Goal: Communication & Community: Answer question/provide support

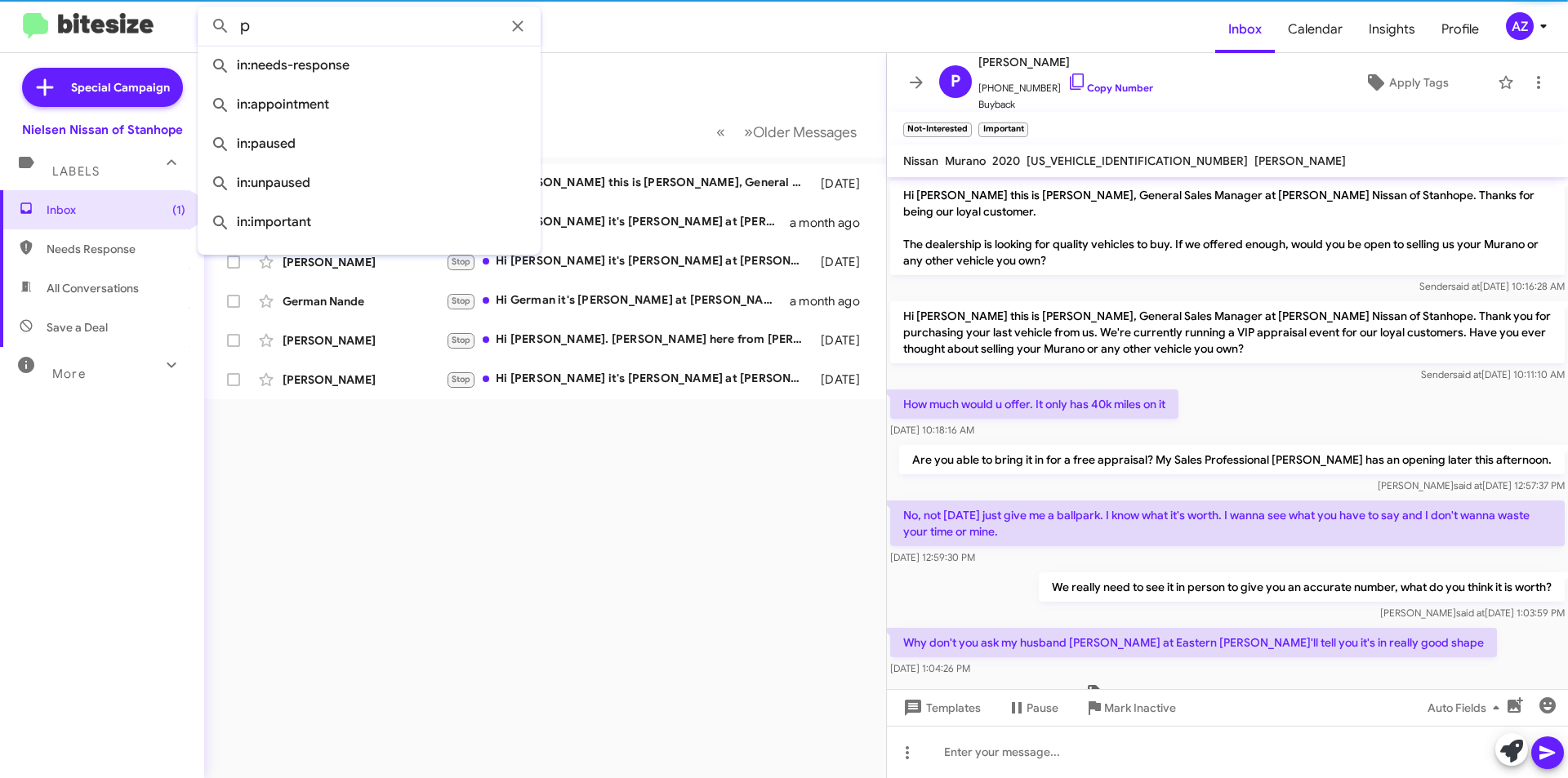
scroll to position [308, 0]
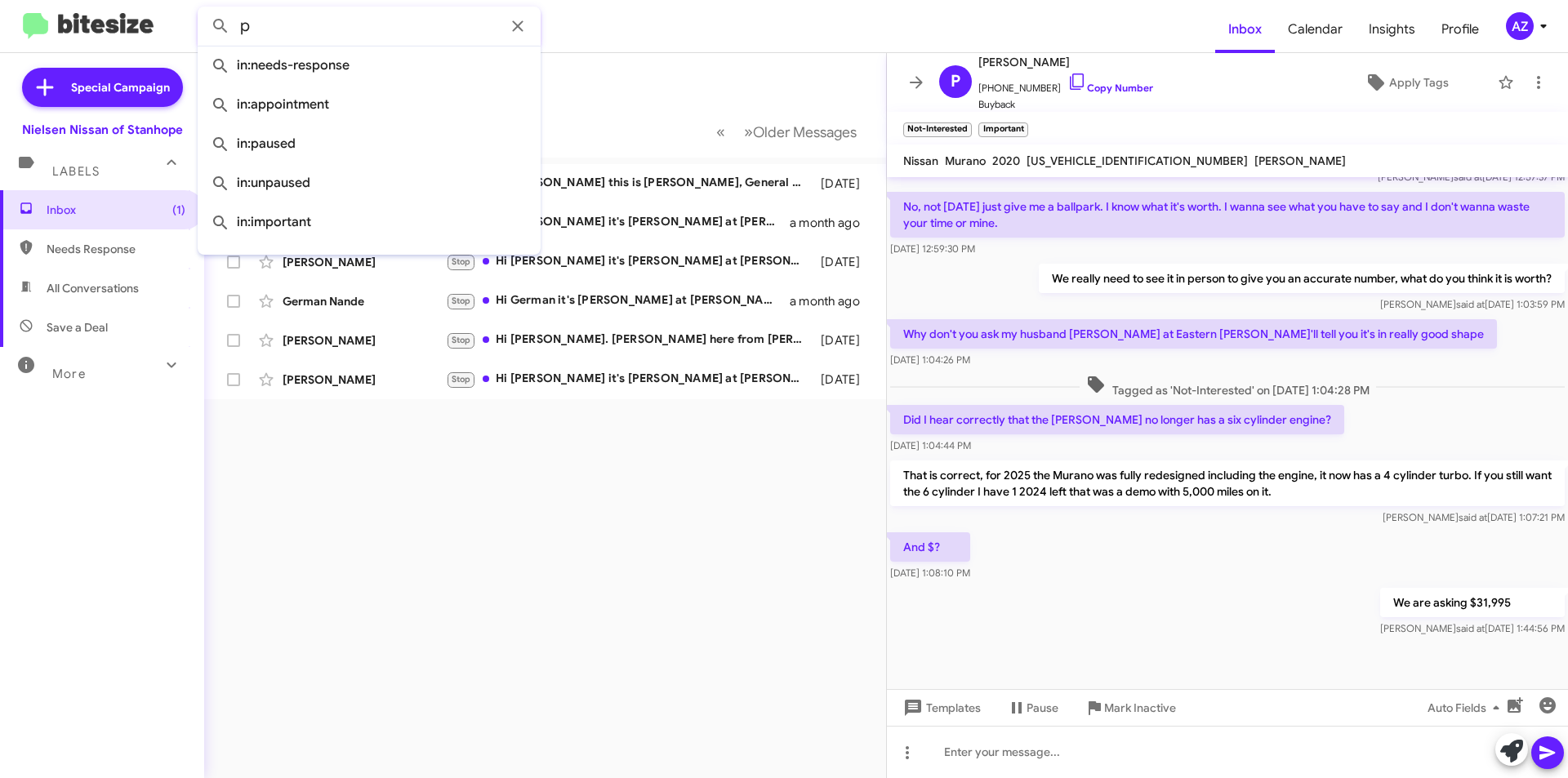
click at [480, 577] on div "Inbox « Previous » Next Older Messages [PERSON_NAME] Stop Hi [PERSON_NAME] this…" at bounding box center [545, 415] width 682 height 725
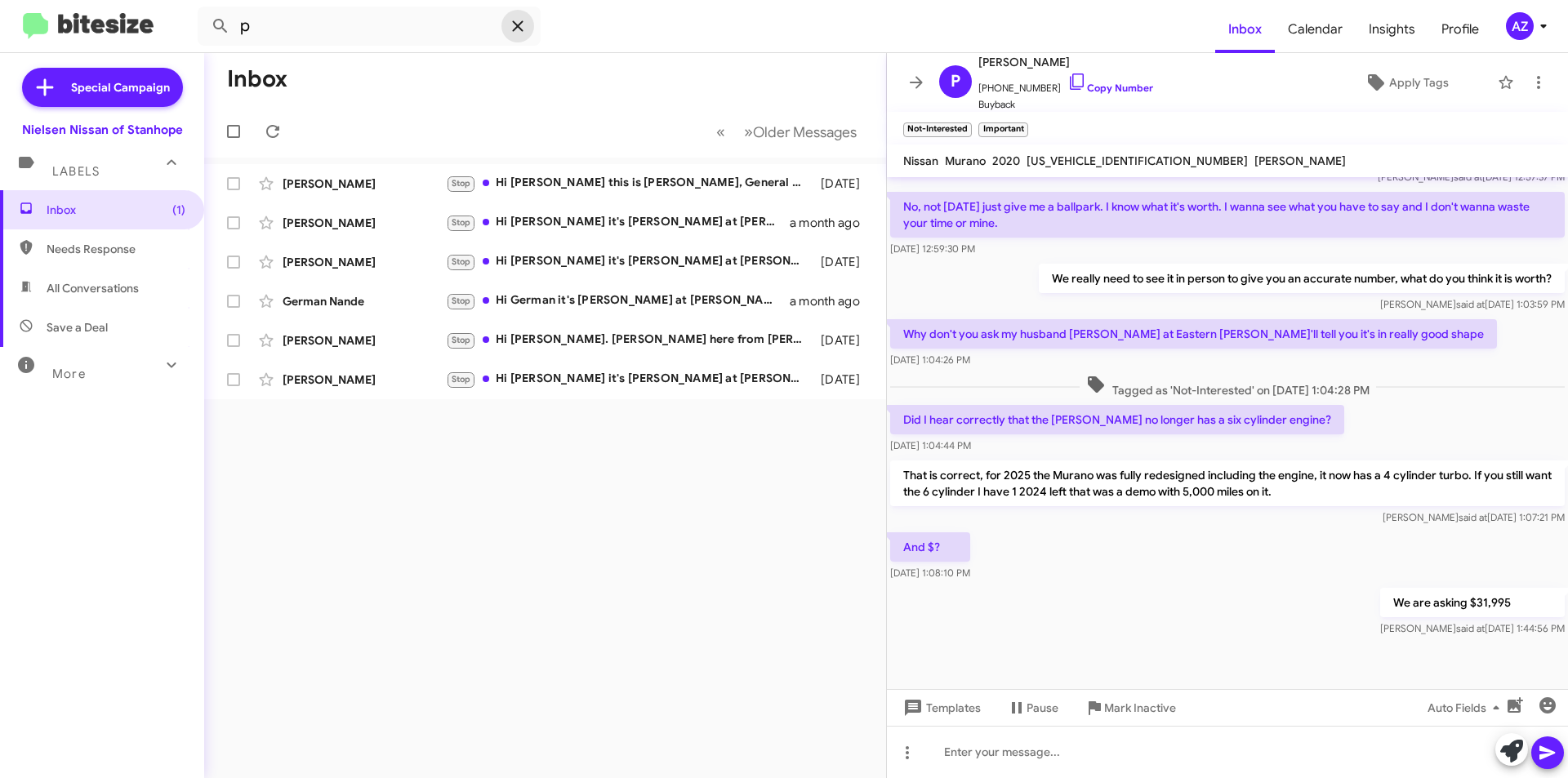
click at [509, 29] on icon at bounding box center [517, 26] width 20 height 20
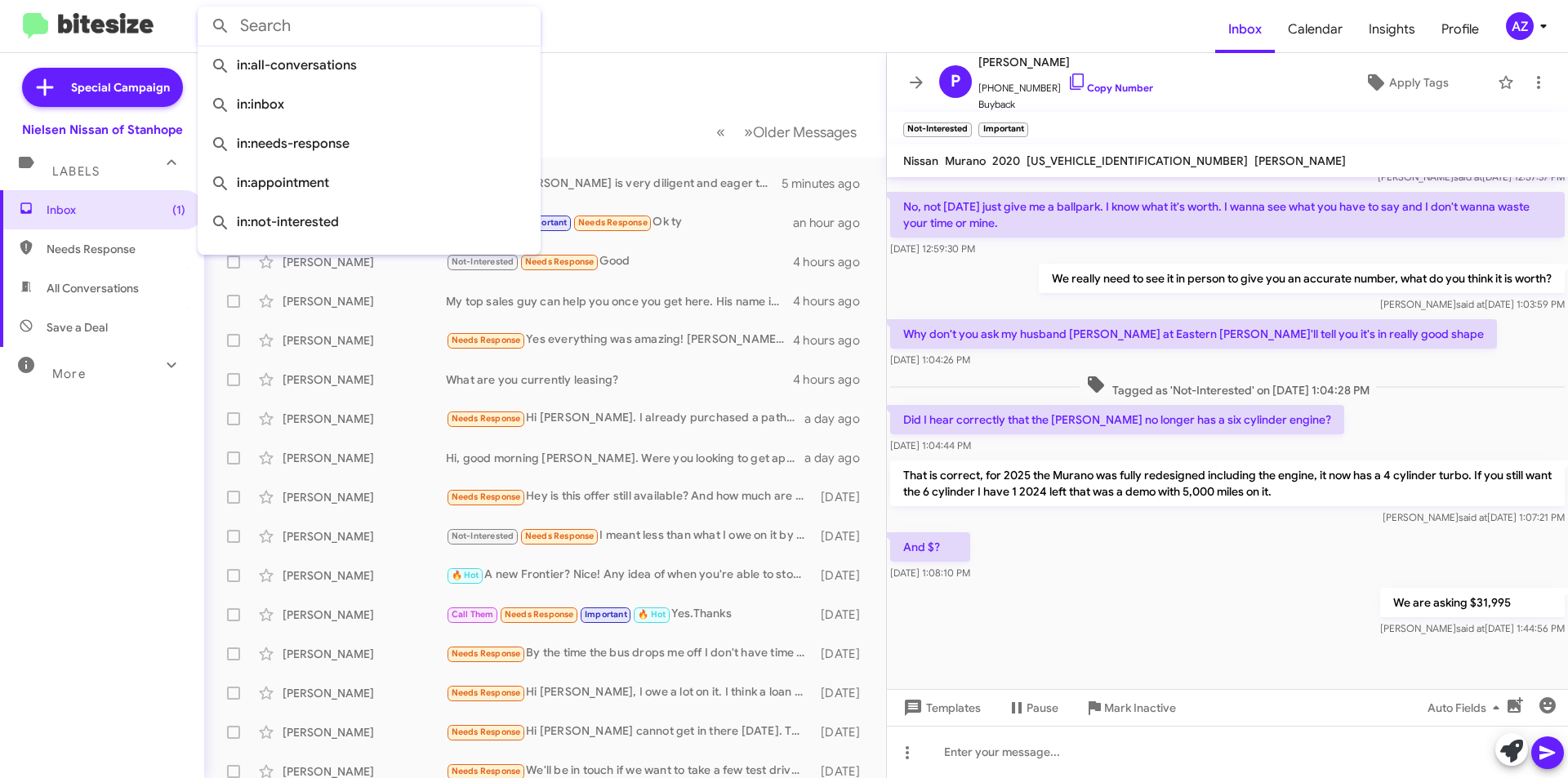
click at [634, 93] on mat-toolbar-row "Inbox" at bounding box center [545, 79] width 682 height 52
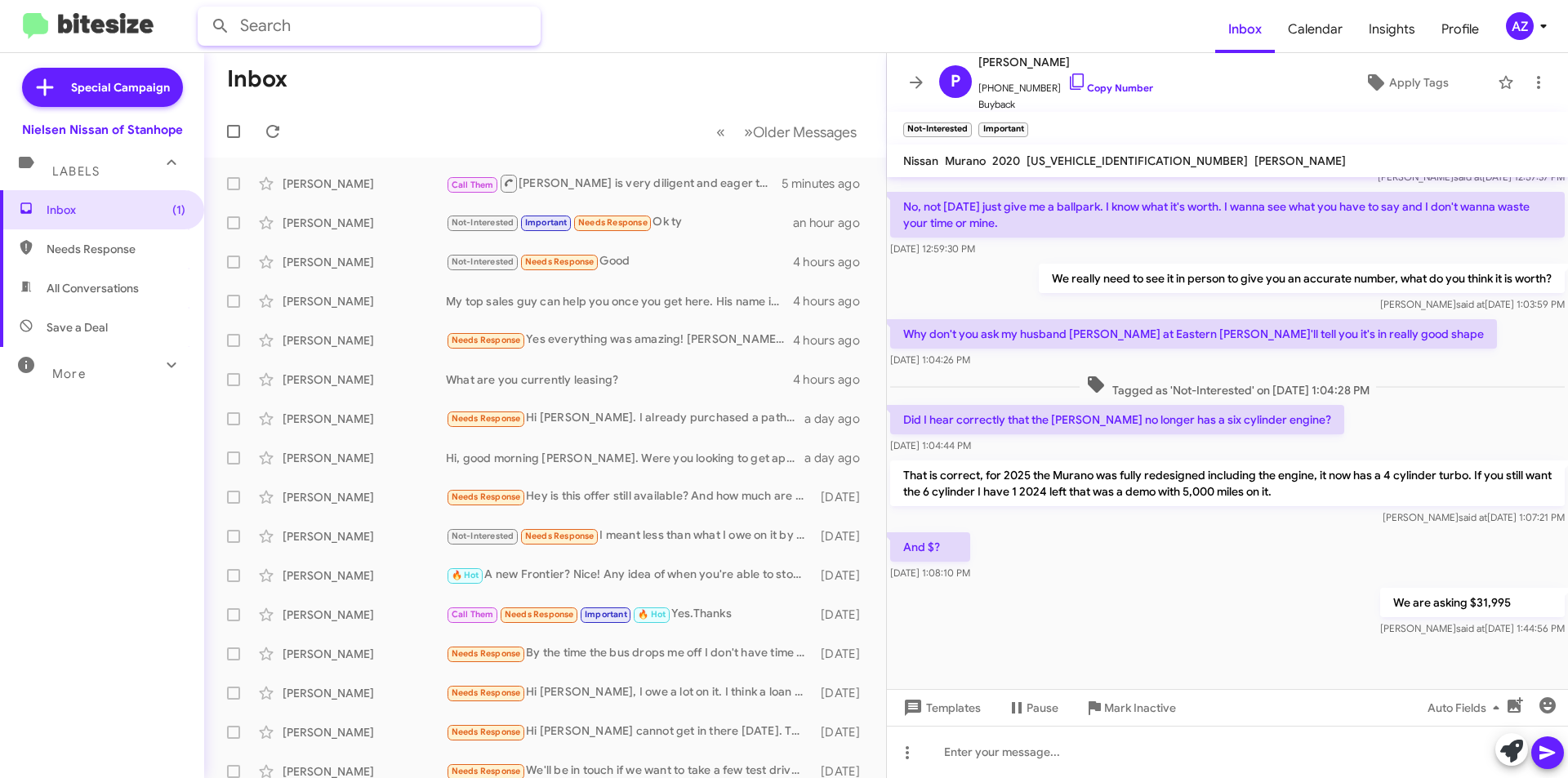
click at [424, 27] on input "text" at bounding box center [369, 26] width 343 height 39
type input "kicks"
click at [205, 10] on button at bounding box center [221, 26] width 33 height 33
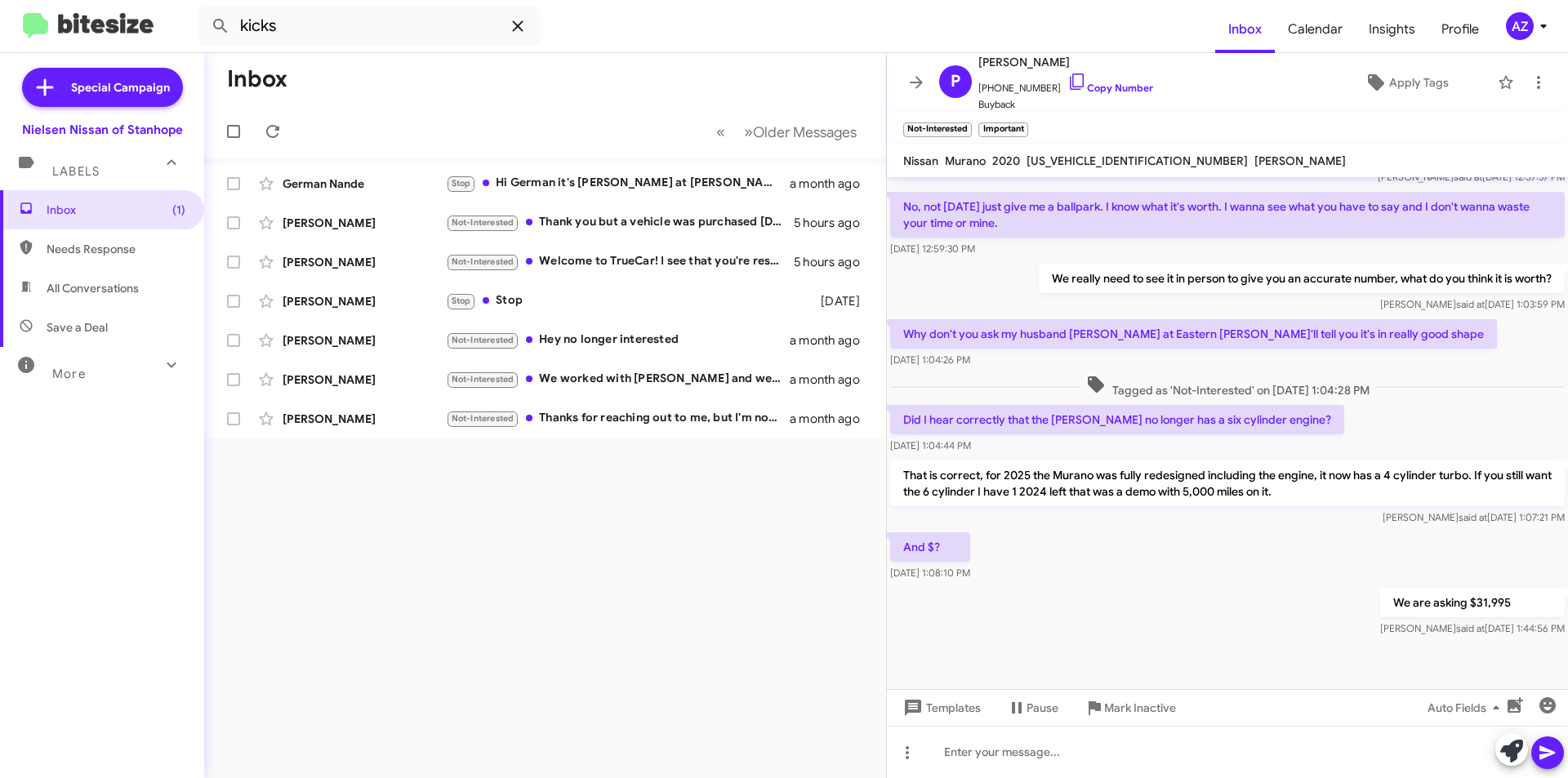
click at [524, 30] on icon at bounding box center [517, 26] width 20 height 20
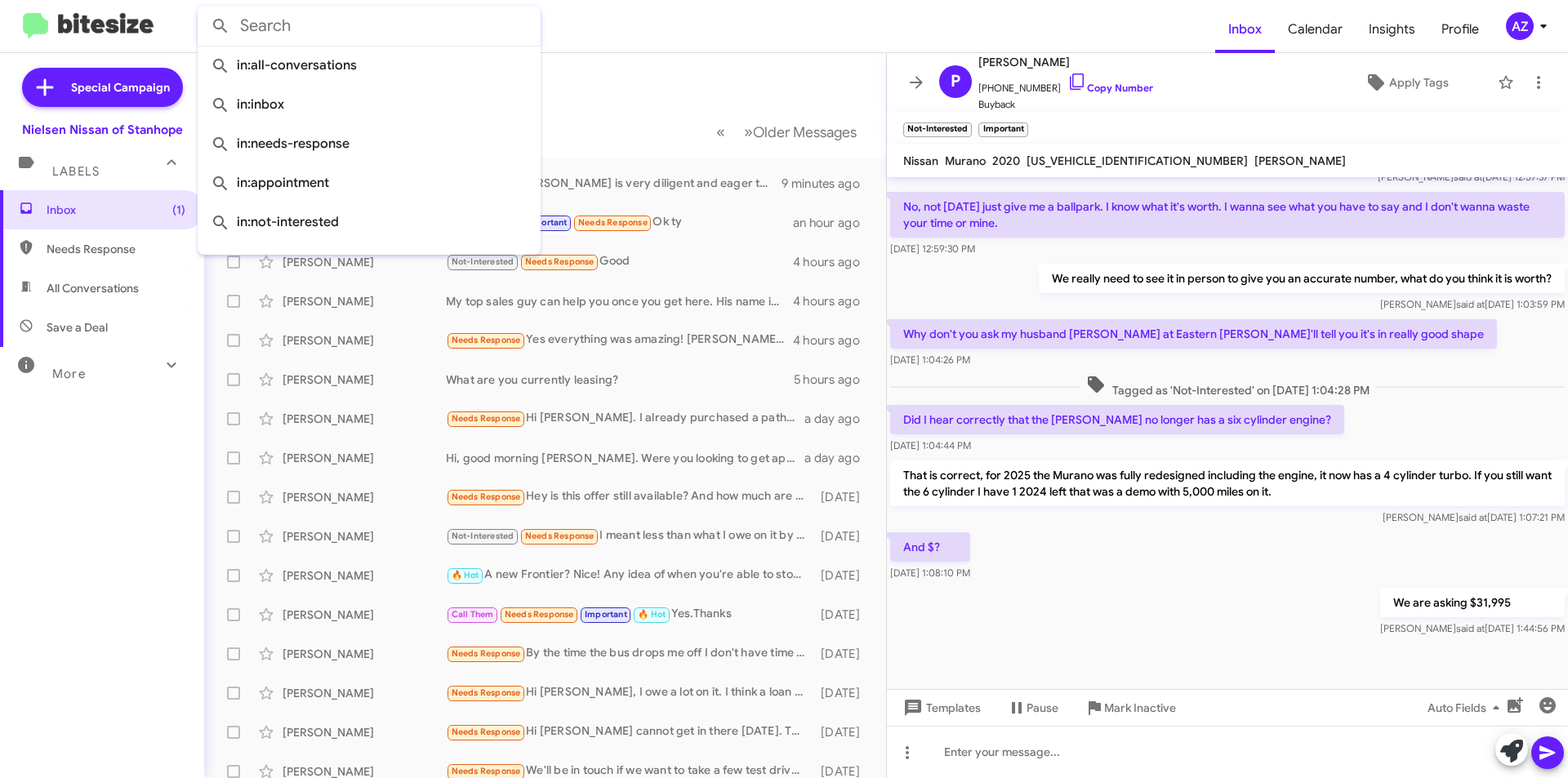
click at [599, 77] on mat-toolbar-row "Inbox" at bounding box center [545, 79] width 682 height 52
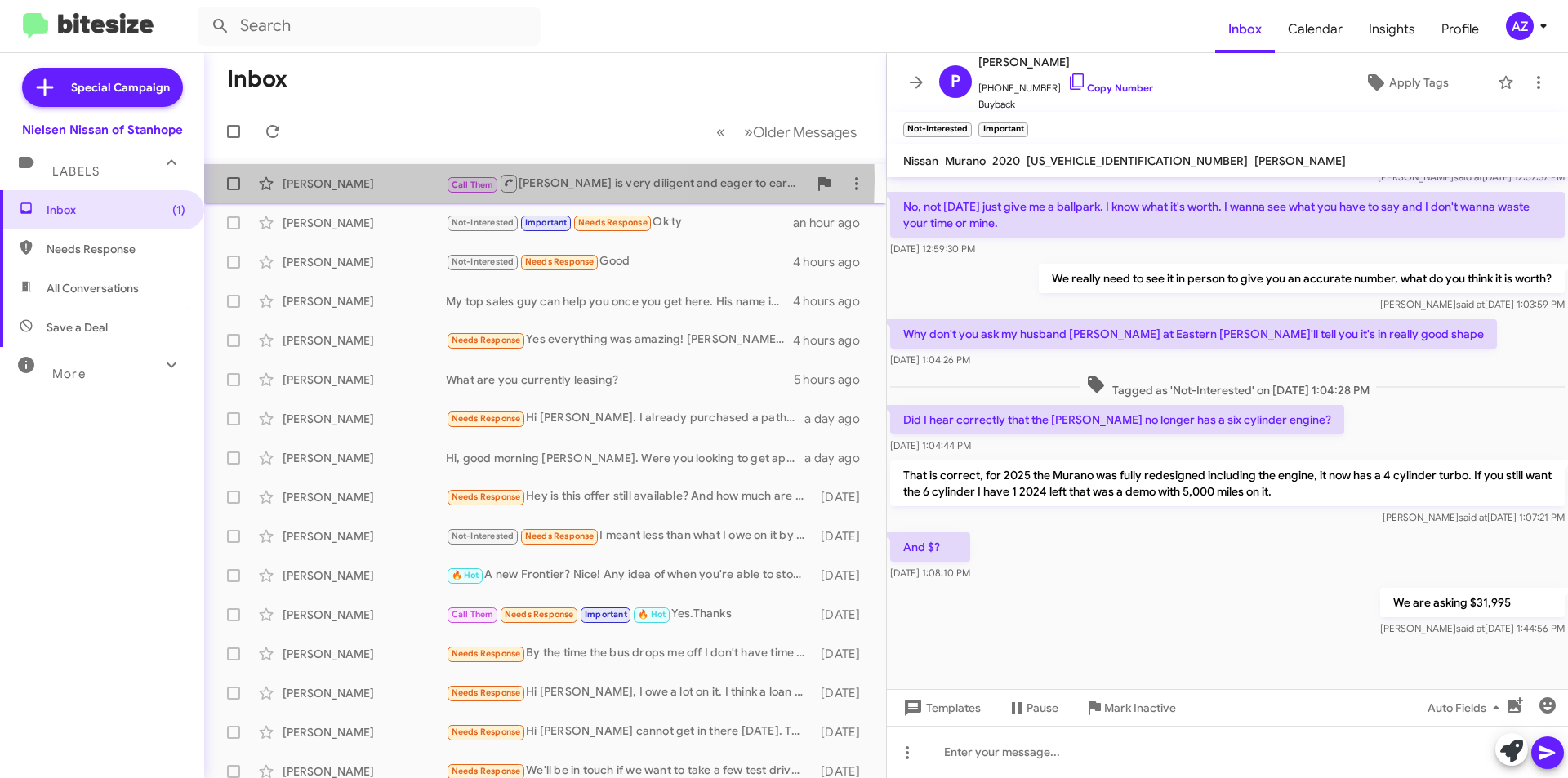
click at [366, 178] on div "[PERSON_NAME]" at bounding box center [364, 184] width 163 height 16
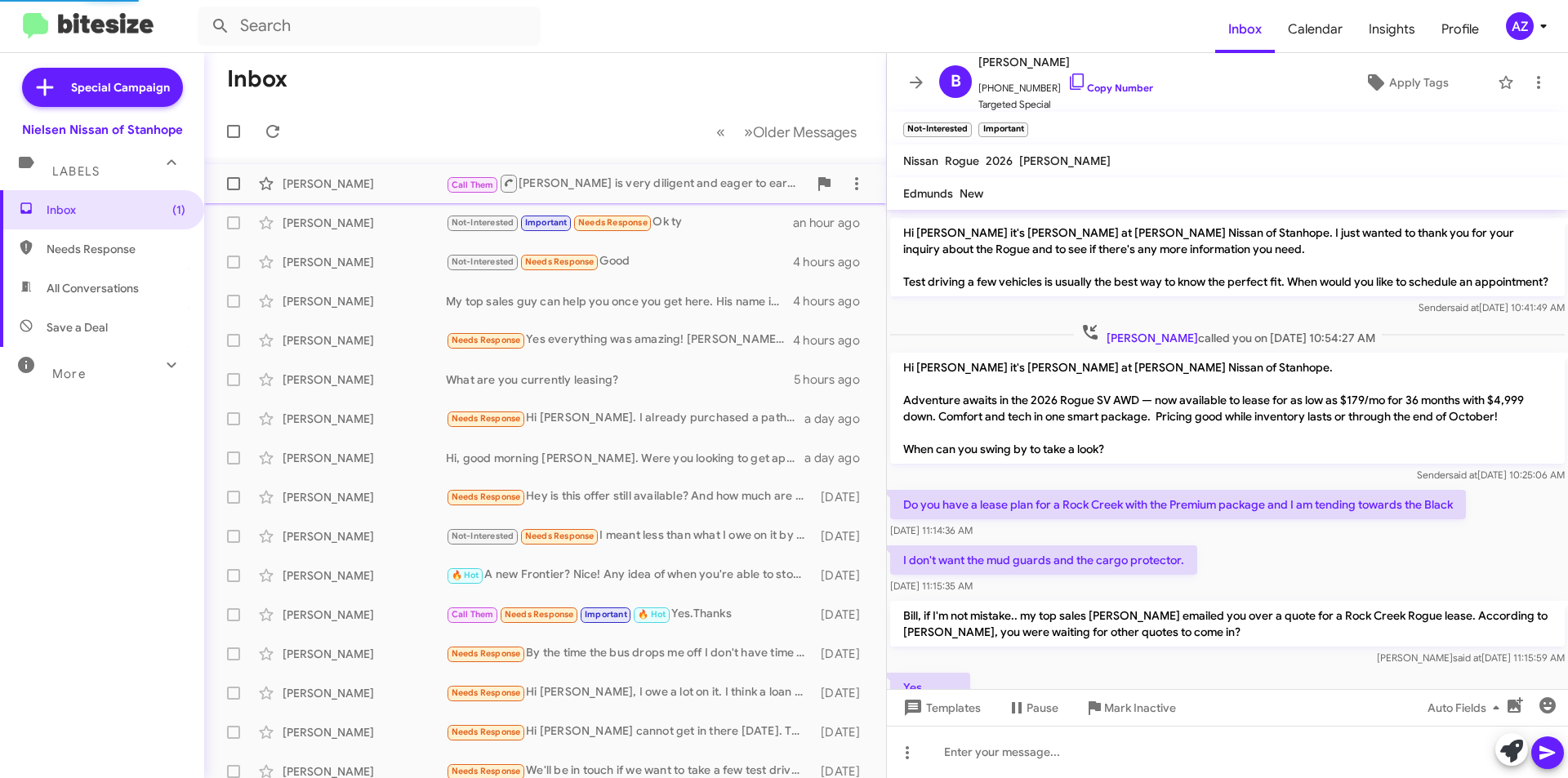
scroll to position [477, 0]
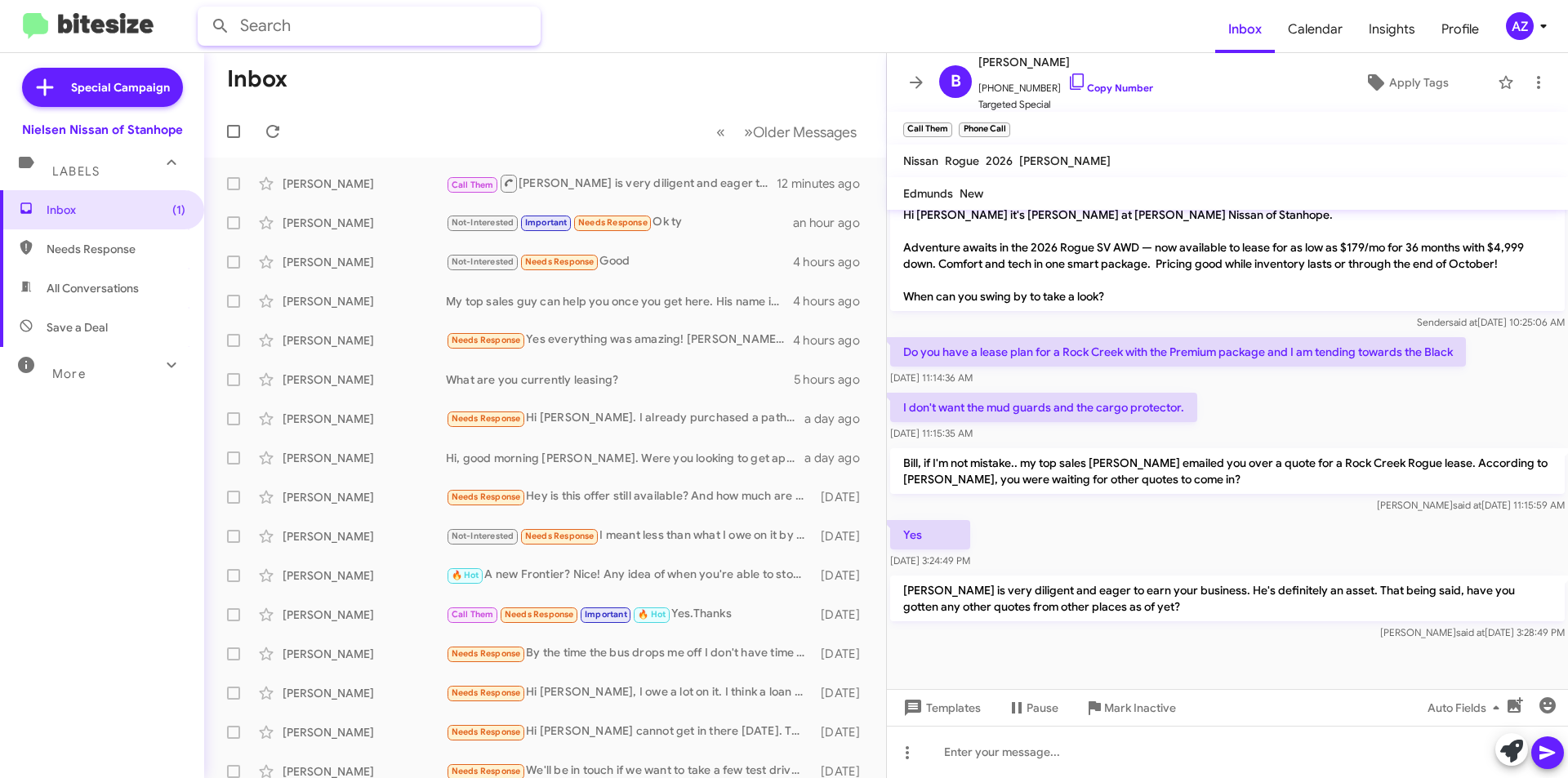
click at [387, 21] on input "text" at bounding box center [369, 26] width 343 height 39
type input "pistoia"
click at [205, 10] on button at bounding box center [221, 26] width 33 height 33
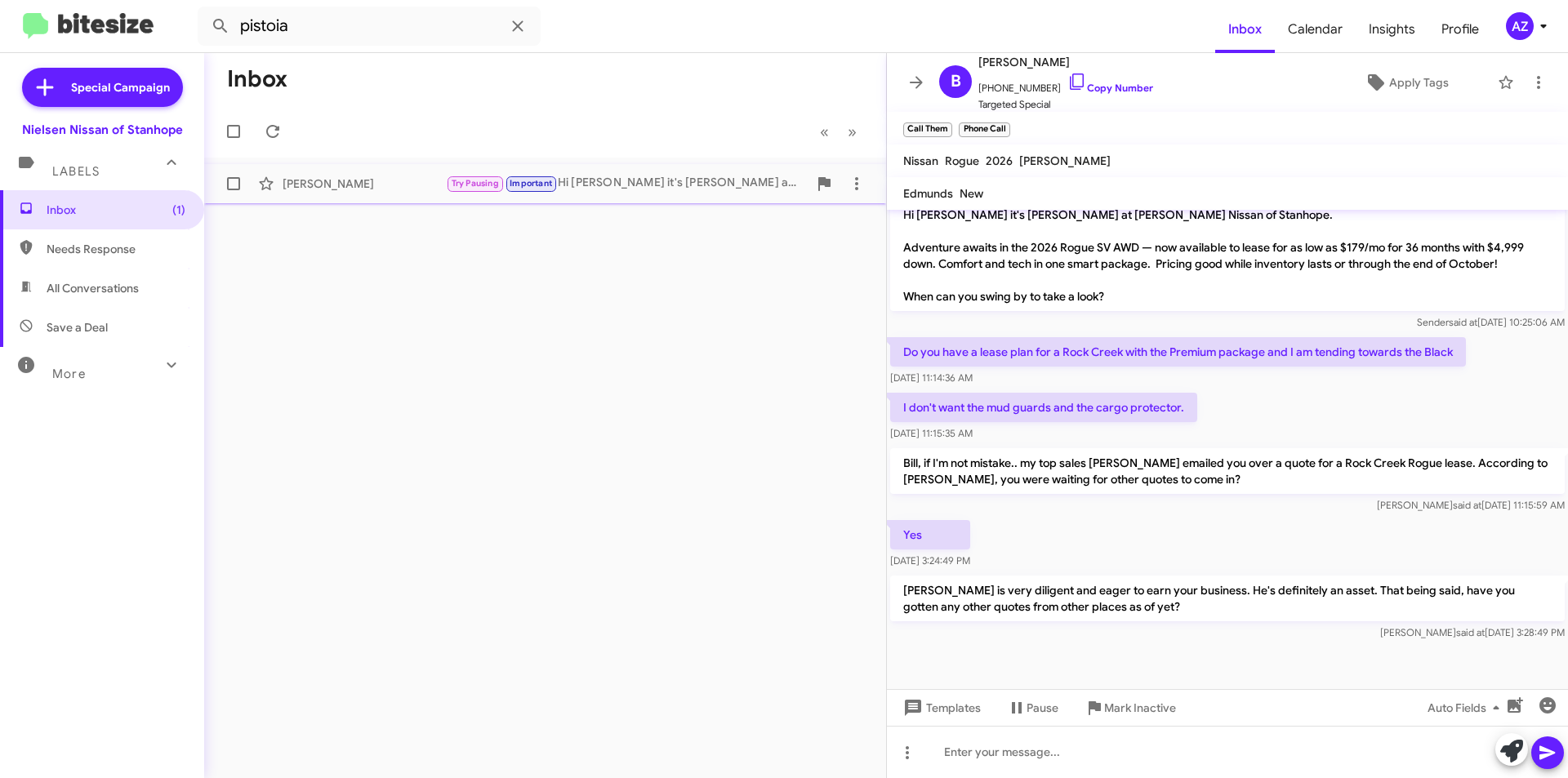
click at [390, 186] on div "[PERSON_NAME]" at bounding box center [364, 184] width 163 height 16
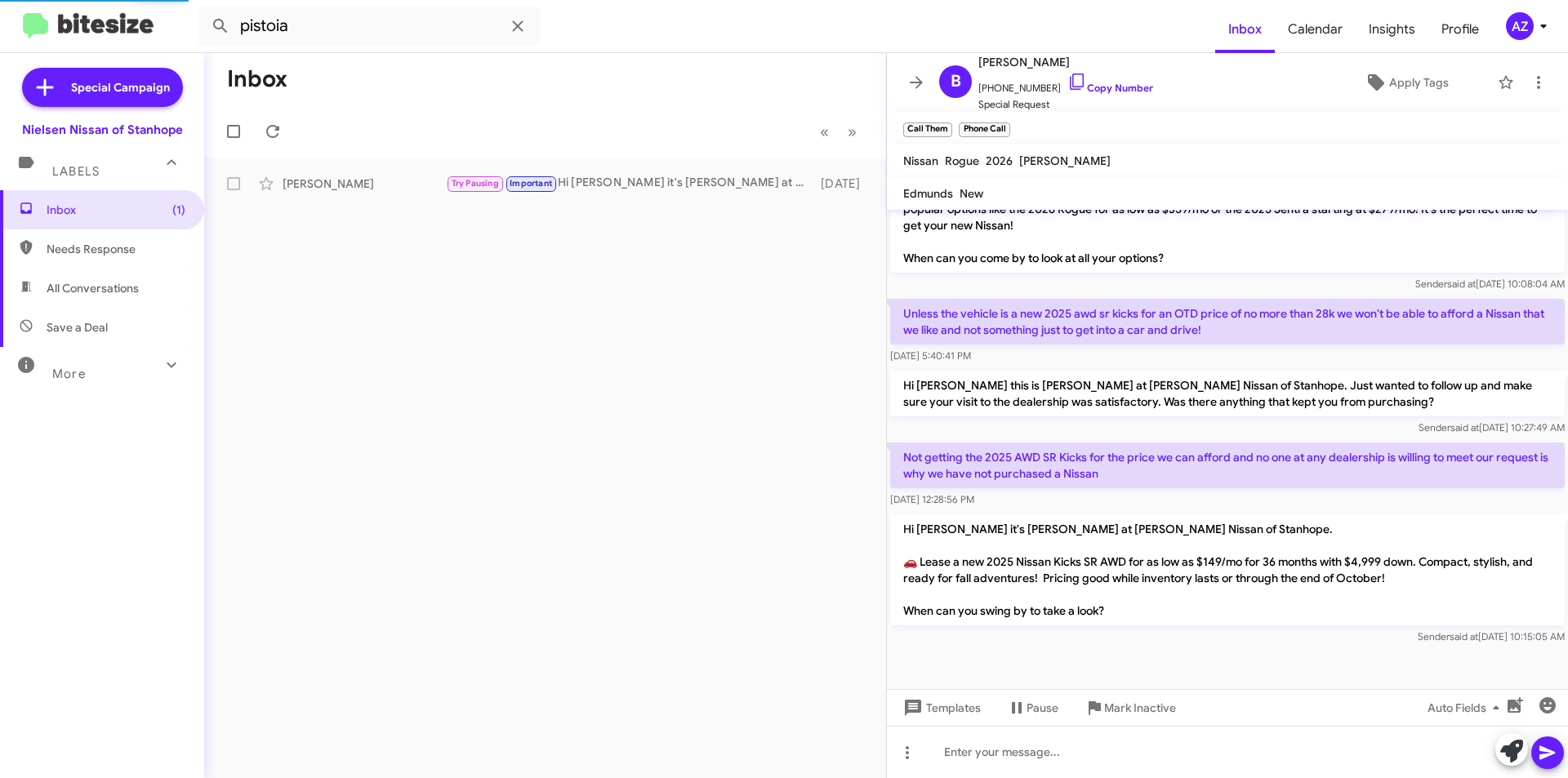
scroll to position [444, 0]
click at [1146, 745] on div at bounding box center [1227, 752] width 681 height 52
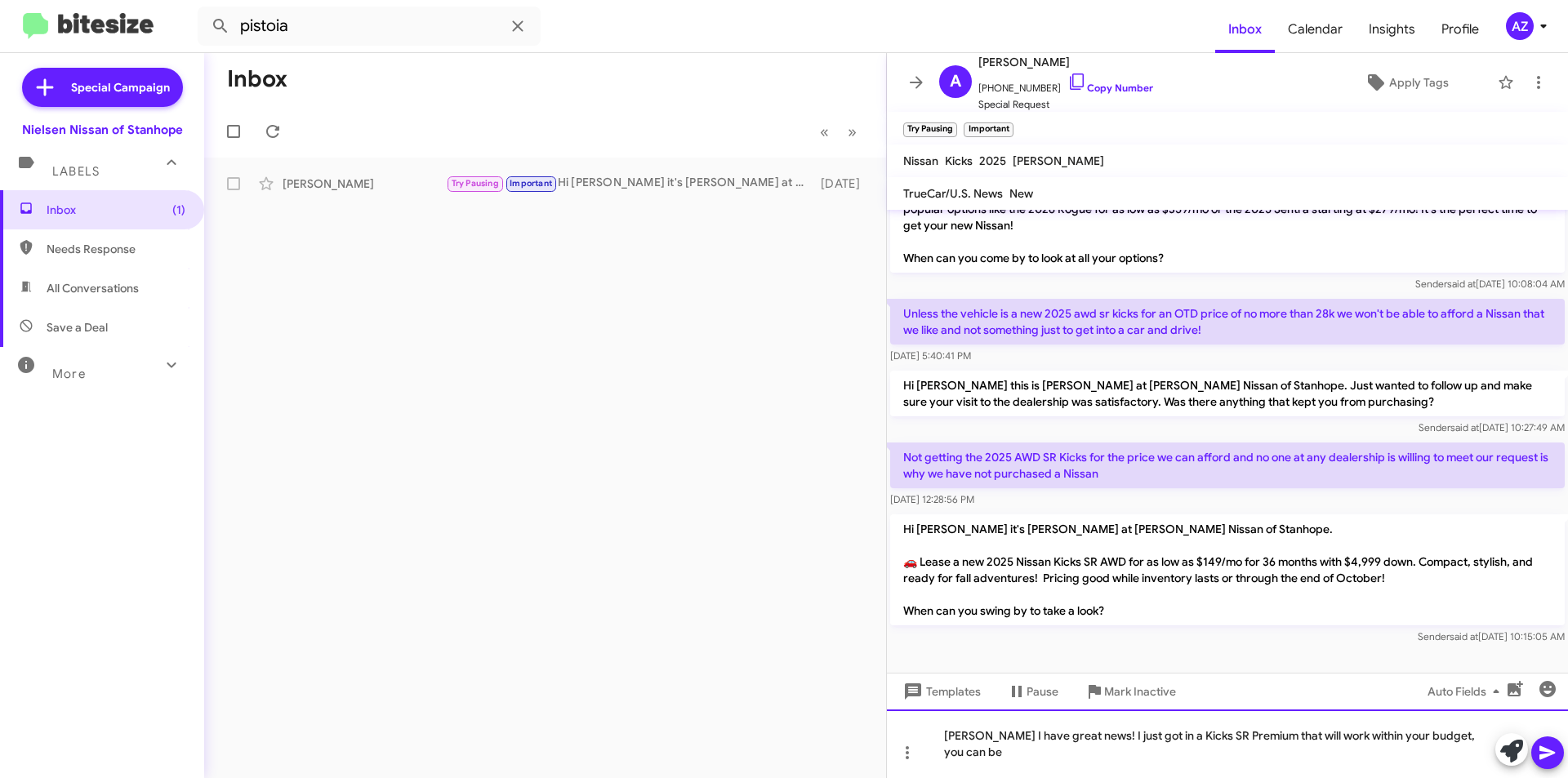
scroll to position [460, 0]
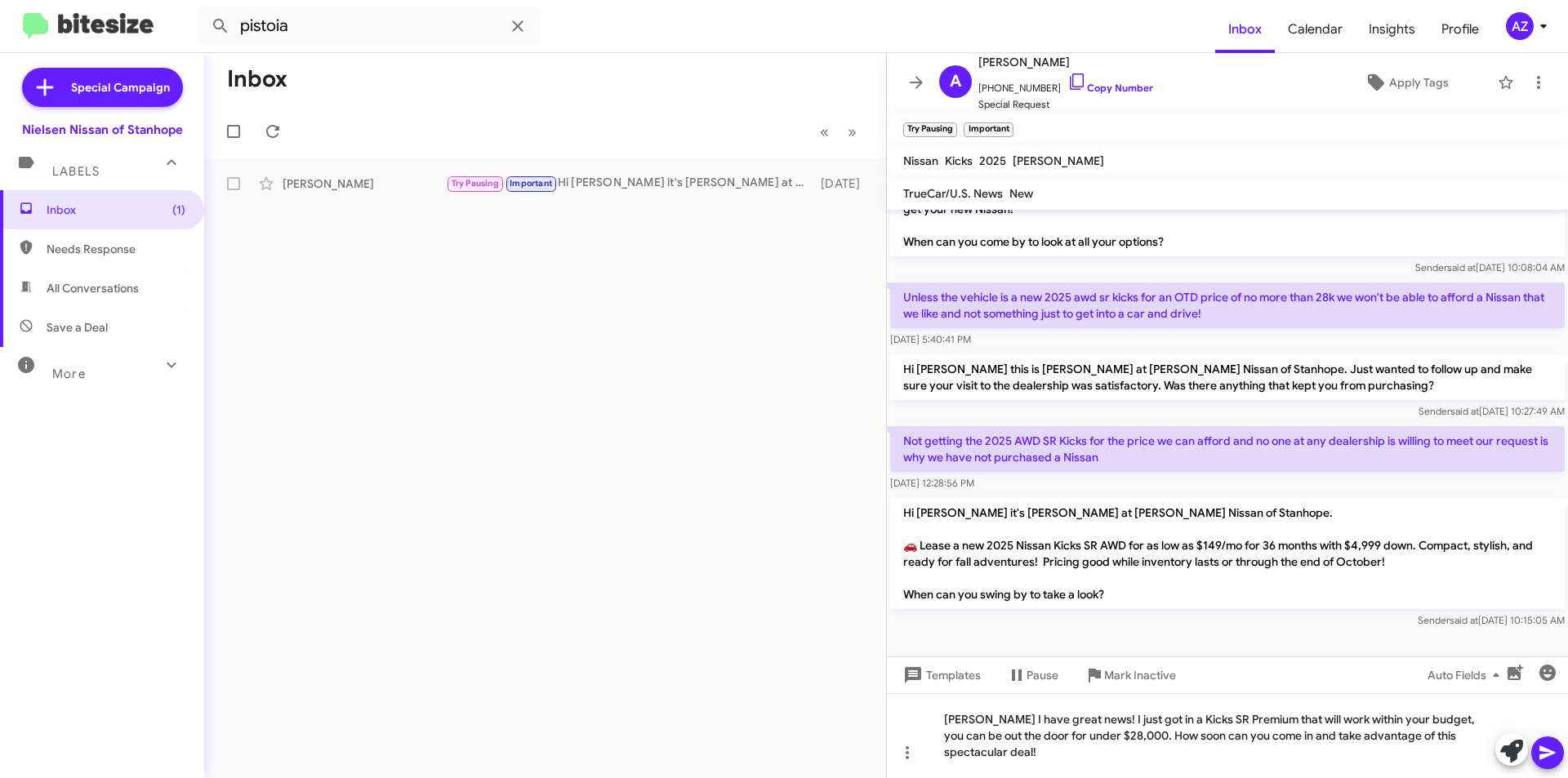
click at [1556, 747] on icon at bounding box center [1547, 752] width 20 height 20
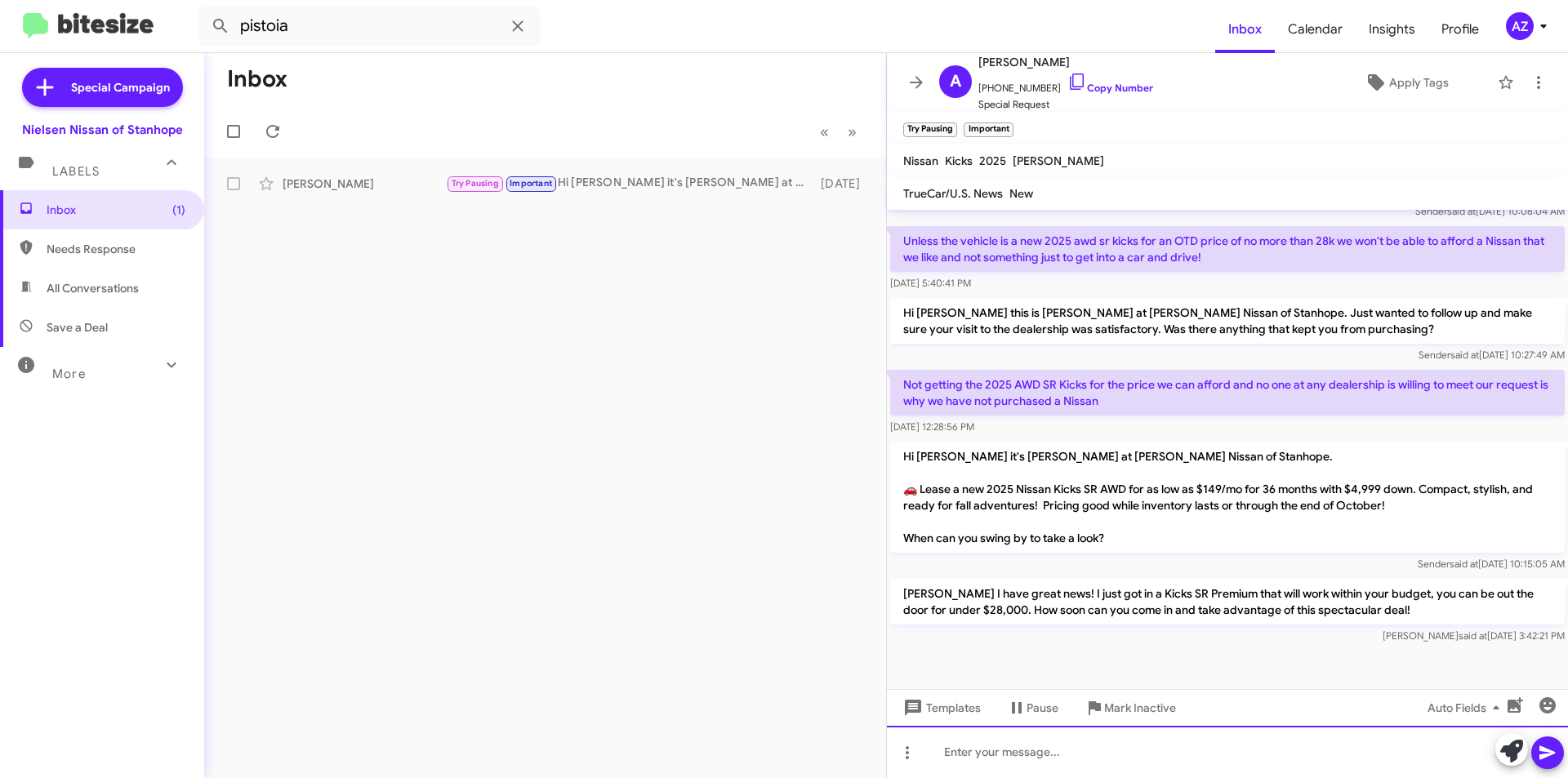
scroll to position [519, 0]
